Goal: Task Accomplishment & Management: Use online tool/utility

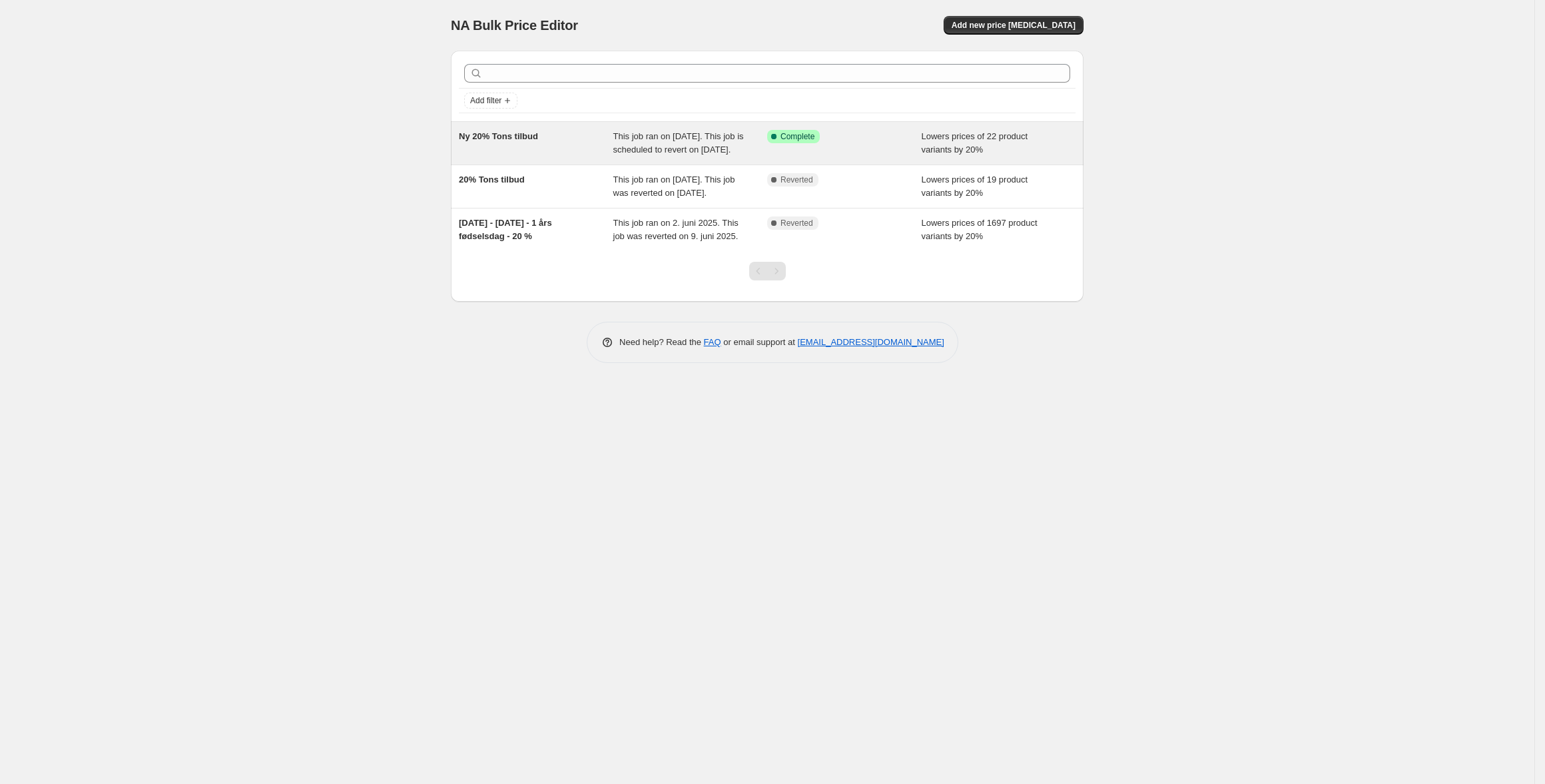
click at [803, 139] on span "Complete" at bounding box center [797, 137] width 34 height 10
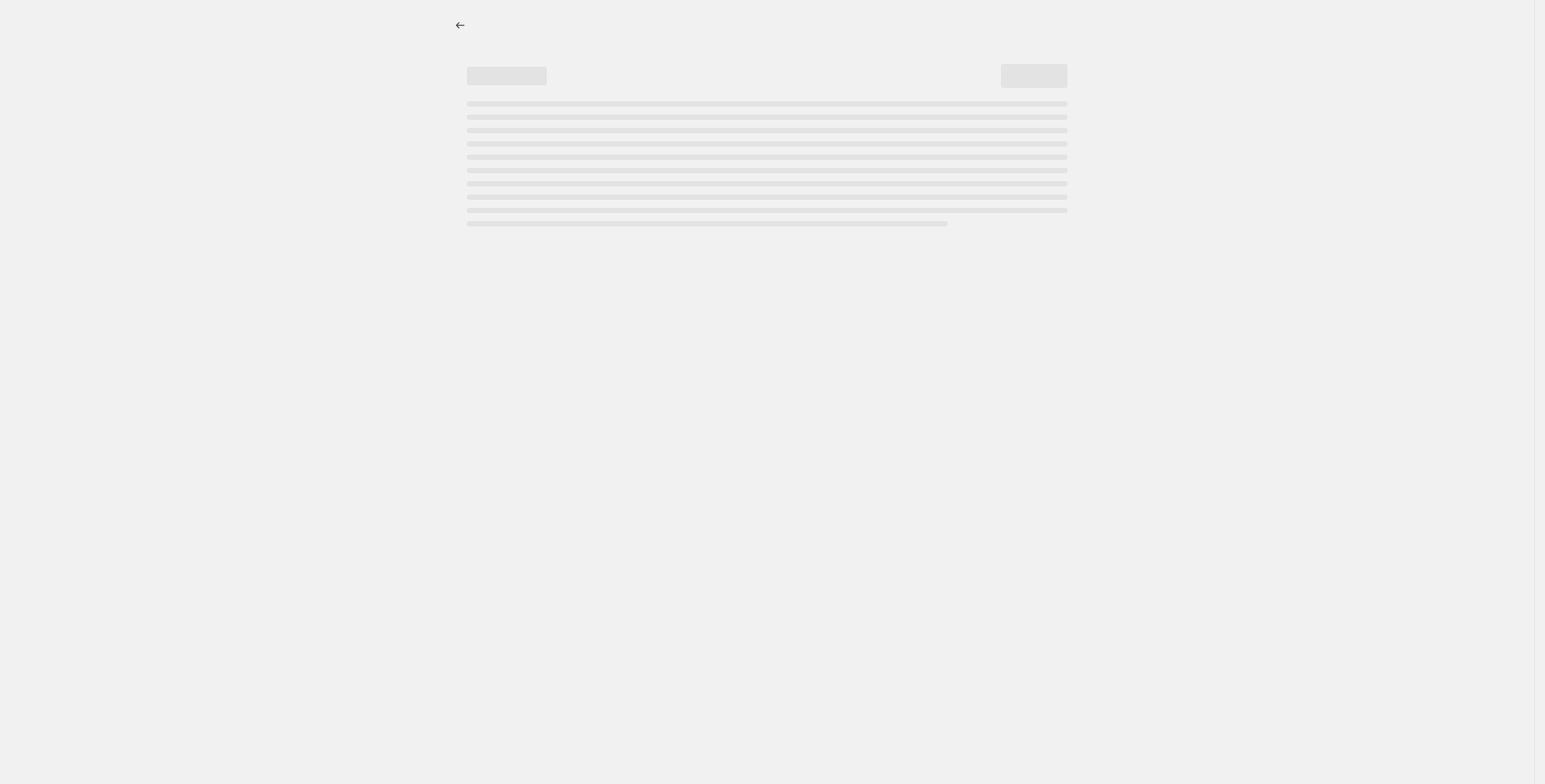
select select "percentage"
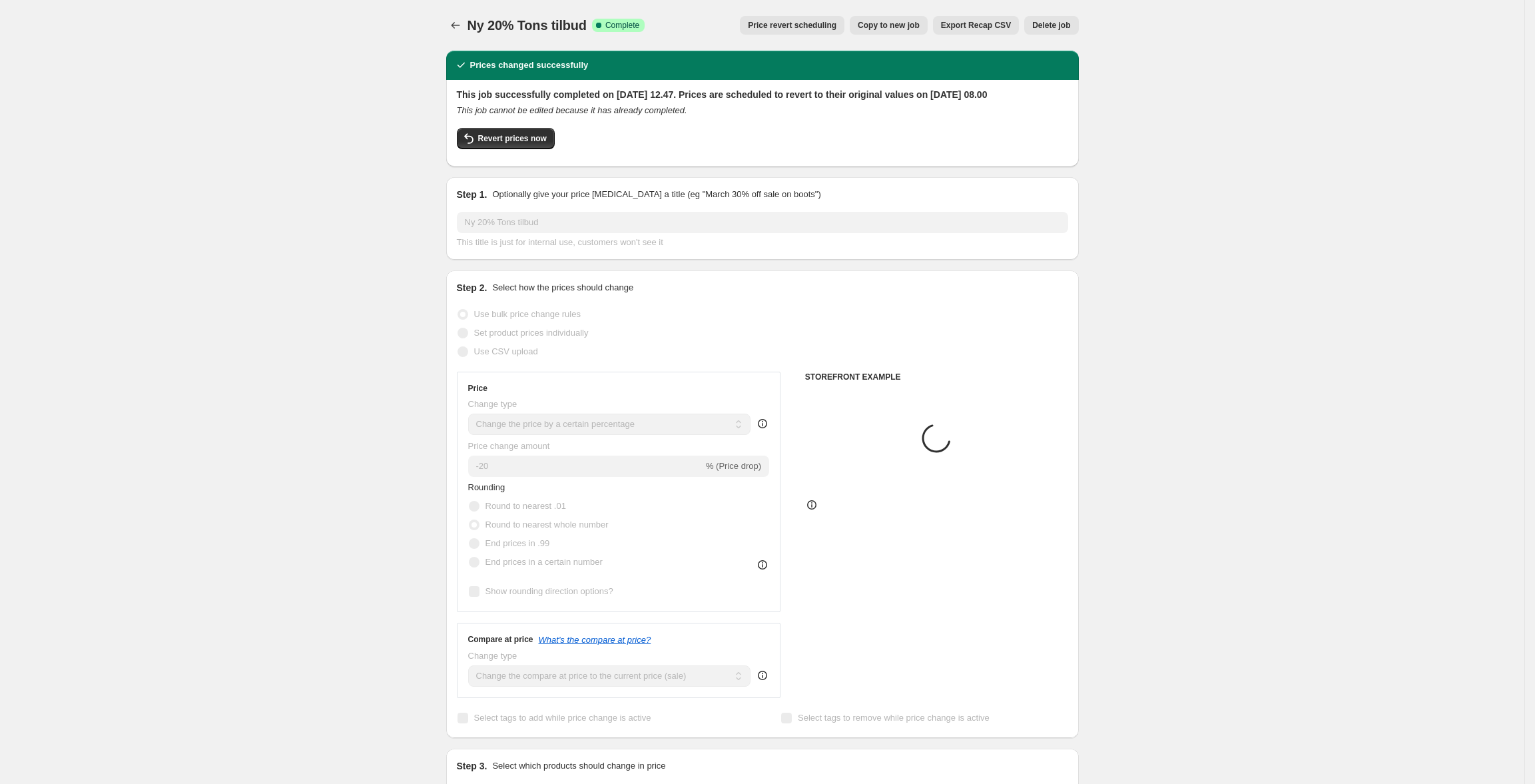
select select "collection"
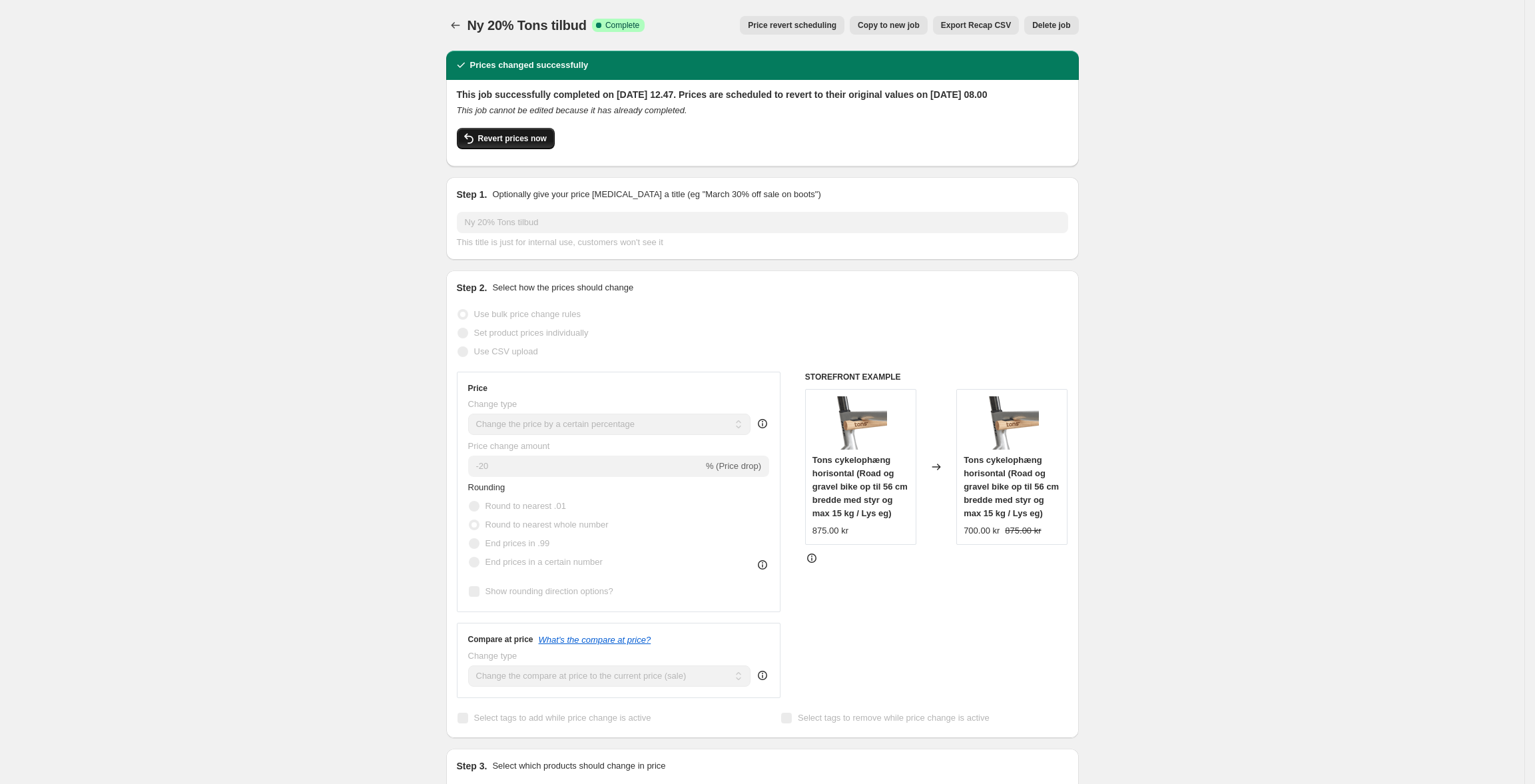
click at [531, 145] on button "Revert prices now" at bounding box center [505, 139] width 98 height 21
checkbox input "false"
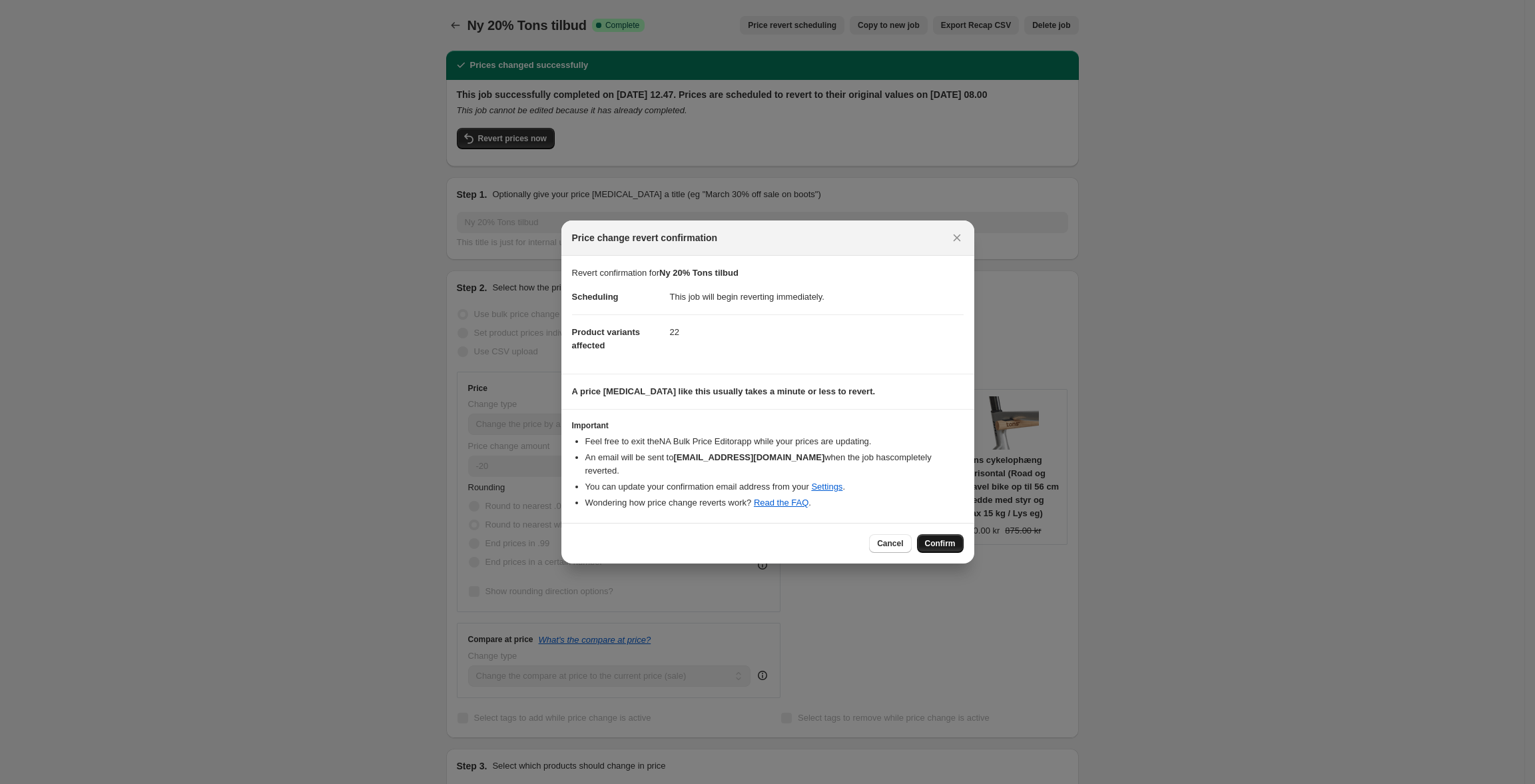
click at [943, 541] on span "Confirm" at bounding box center [940, 544] width 30 height 10
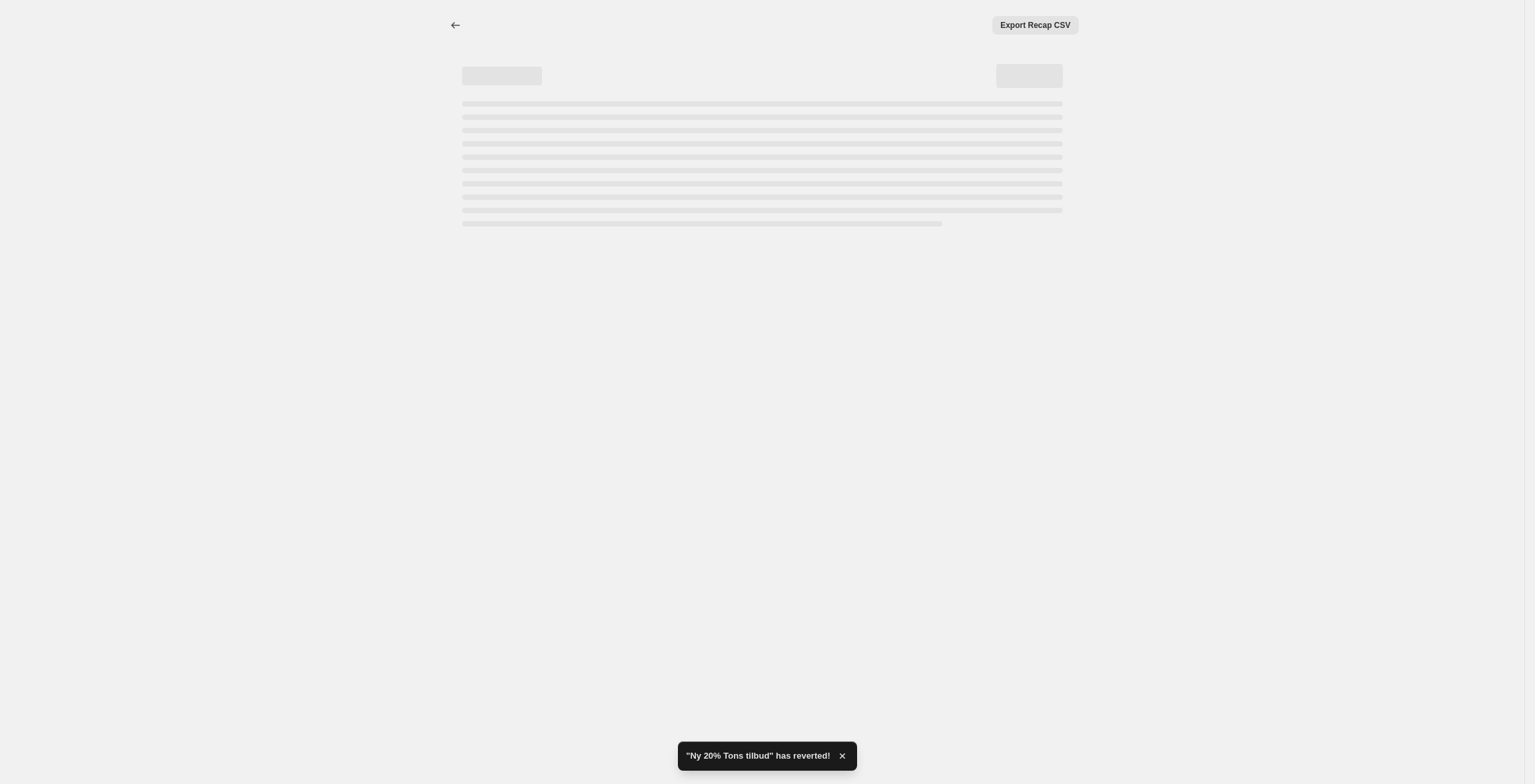
select select "percentage"
select select "collection"
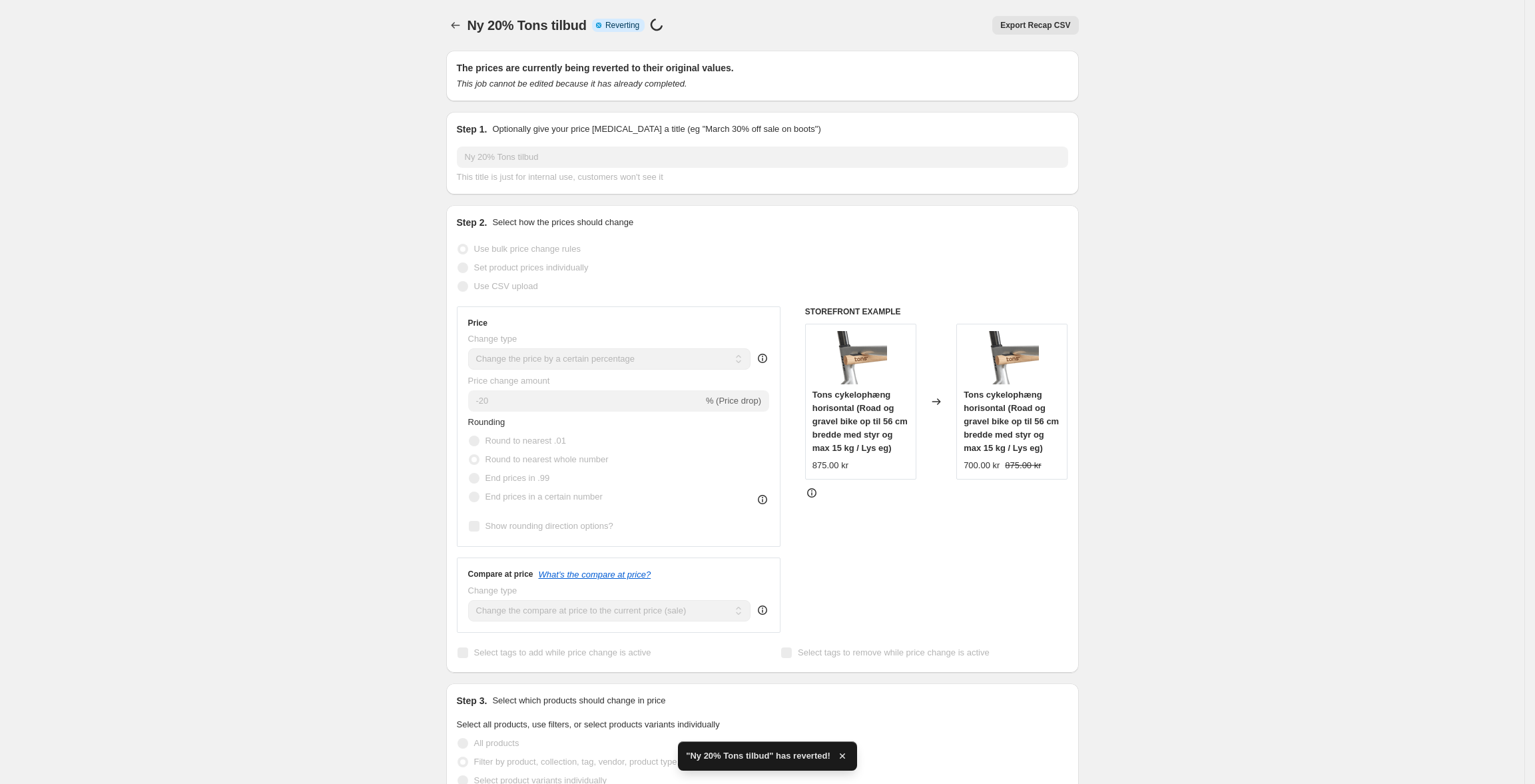
checkbox input "true"
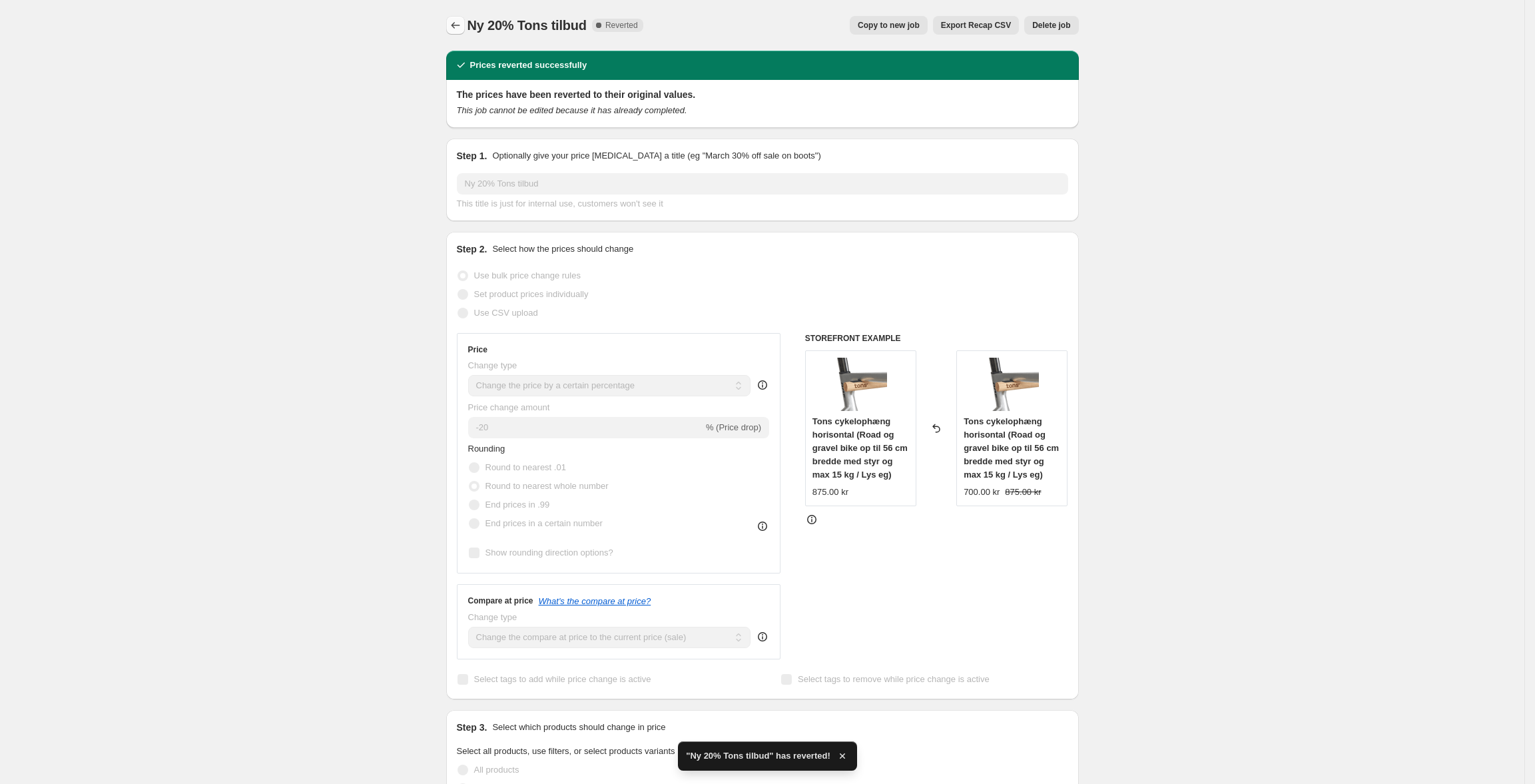
click at [462, 26] on icon "Price change jobs" at bounding box center [455, 24] width 13 height 13
